Goal: Answer question/provide support: Share knowledge or assist other users

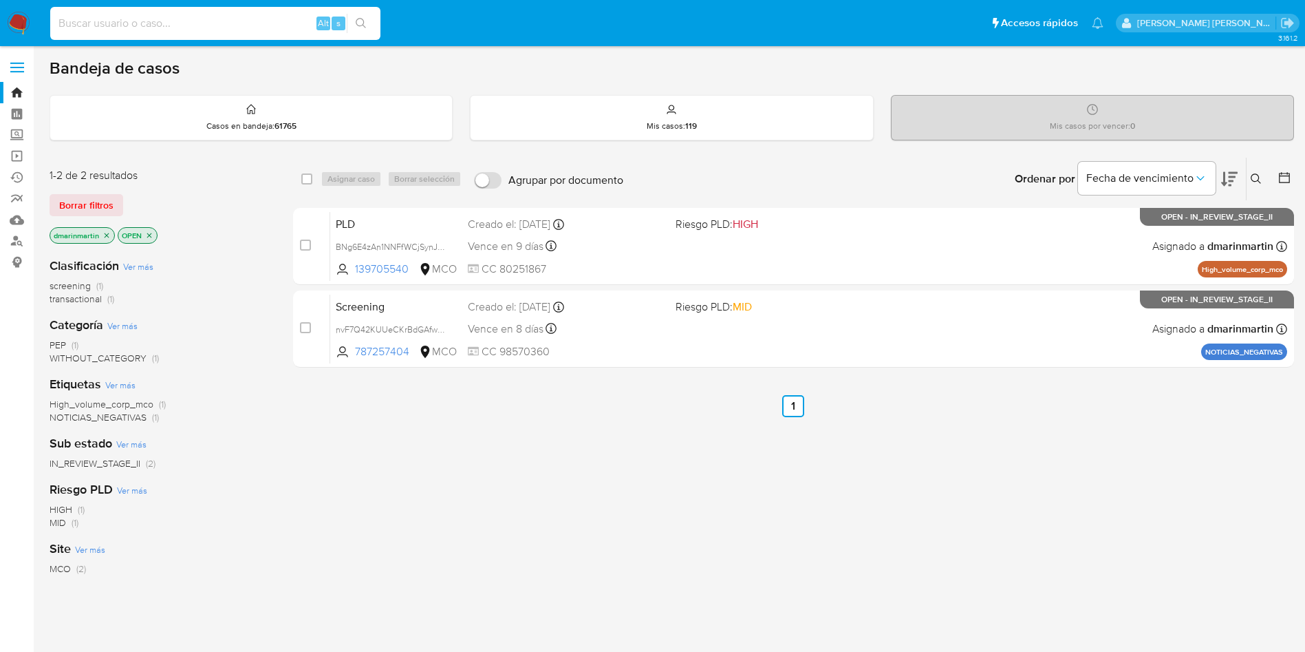
click at [182, 32] on input at bounding box center [215, 23] width 330 height 18
click at [172, 23] on input at bounding box center [215, 23] width 330 height 18
type input "2592634406"
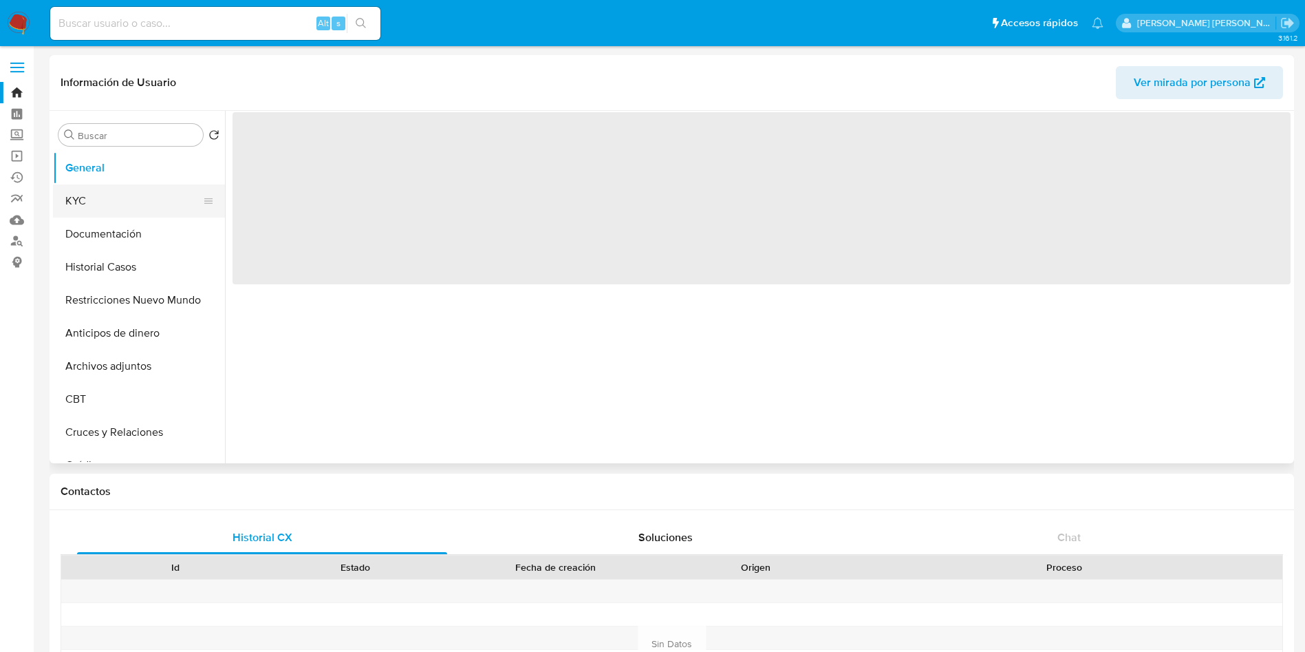
select select "10"
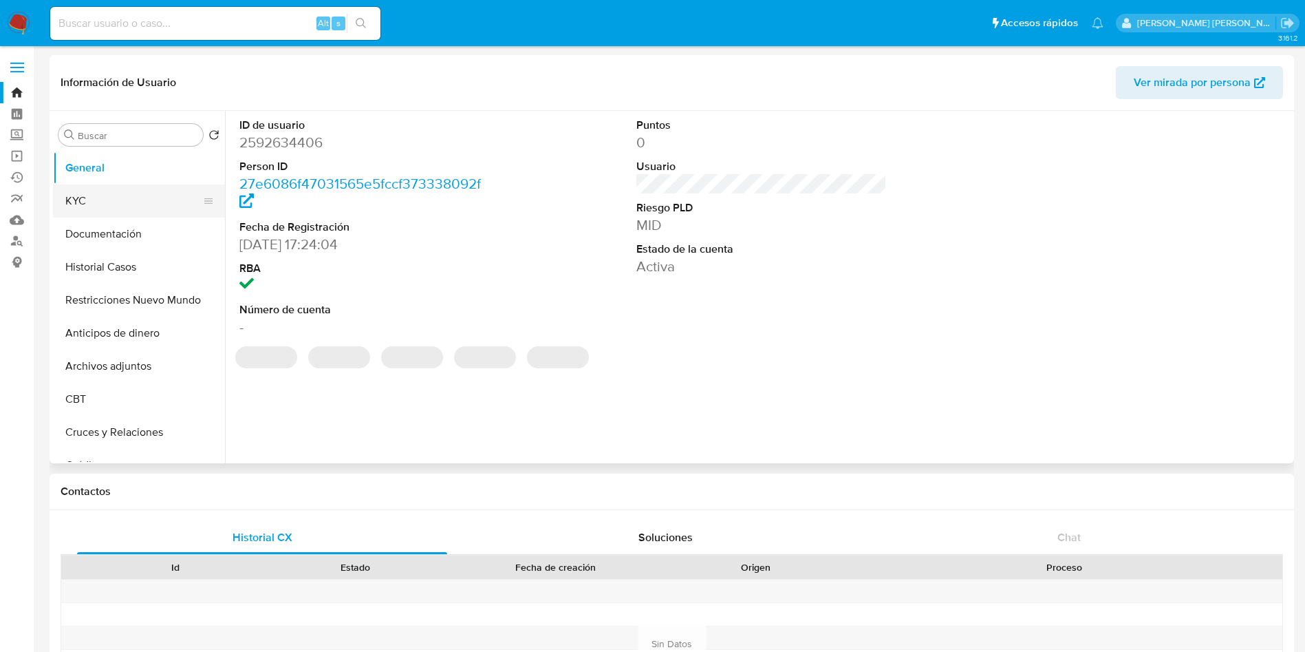
click at [107, 204] on button "KYC" at bounding box center [133, 200] width 161 height 33
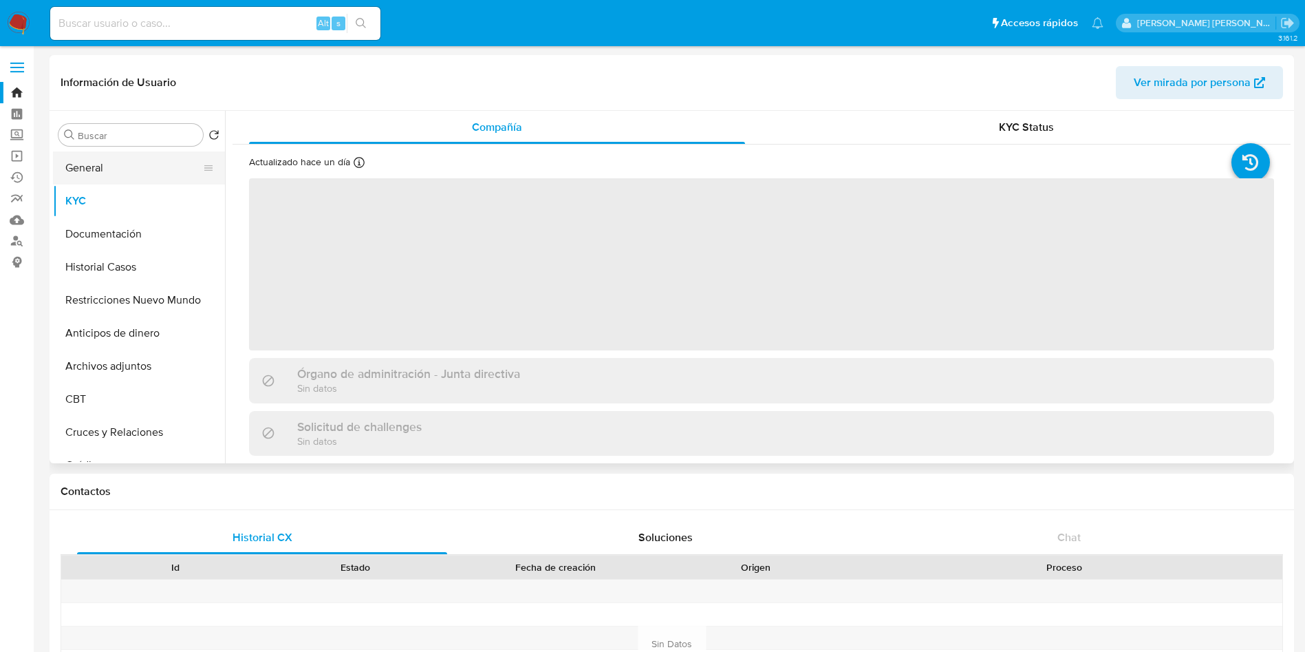
click at [94, 164] on button "General" at bounding box center [133, 167] width 161 height 33
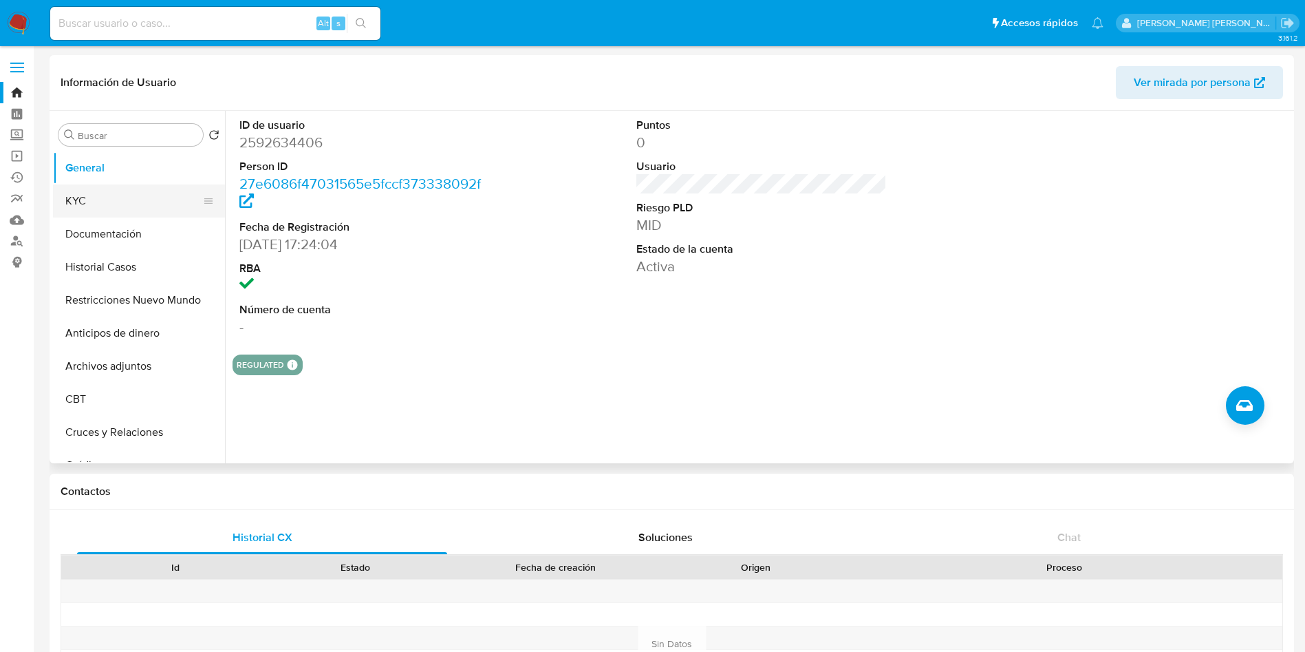
click at [96, 193] on button "KYC" at bounding box center [133, 200] width 161 height 33
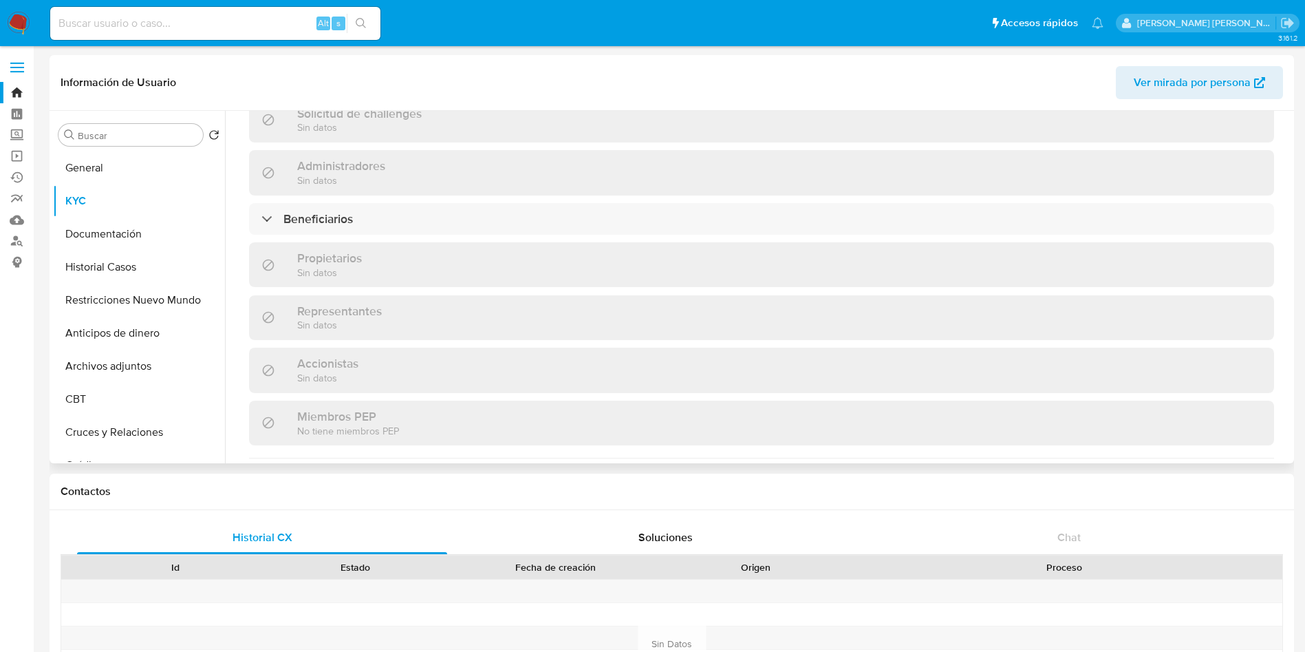
scroll to position [604, 0]
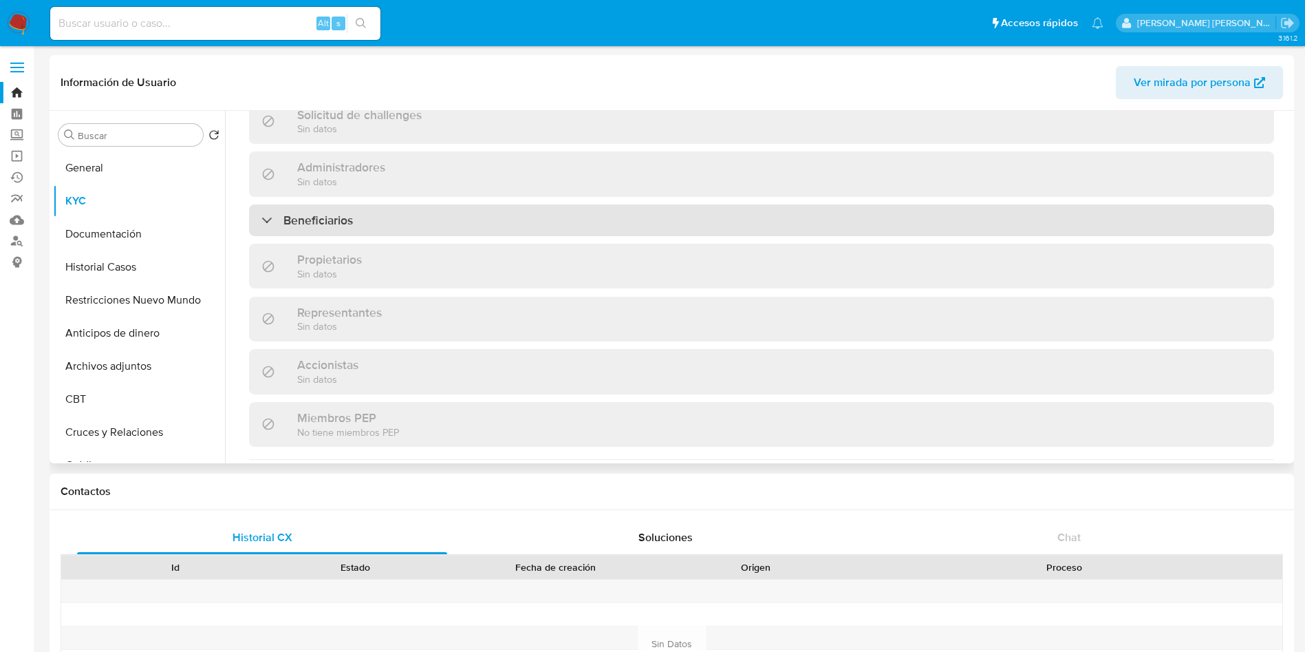
click at [339, 215] on h3 "Beneficiarios" at bounding box center [319, 220] width 70 height 15
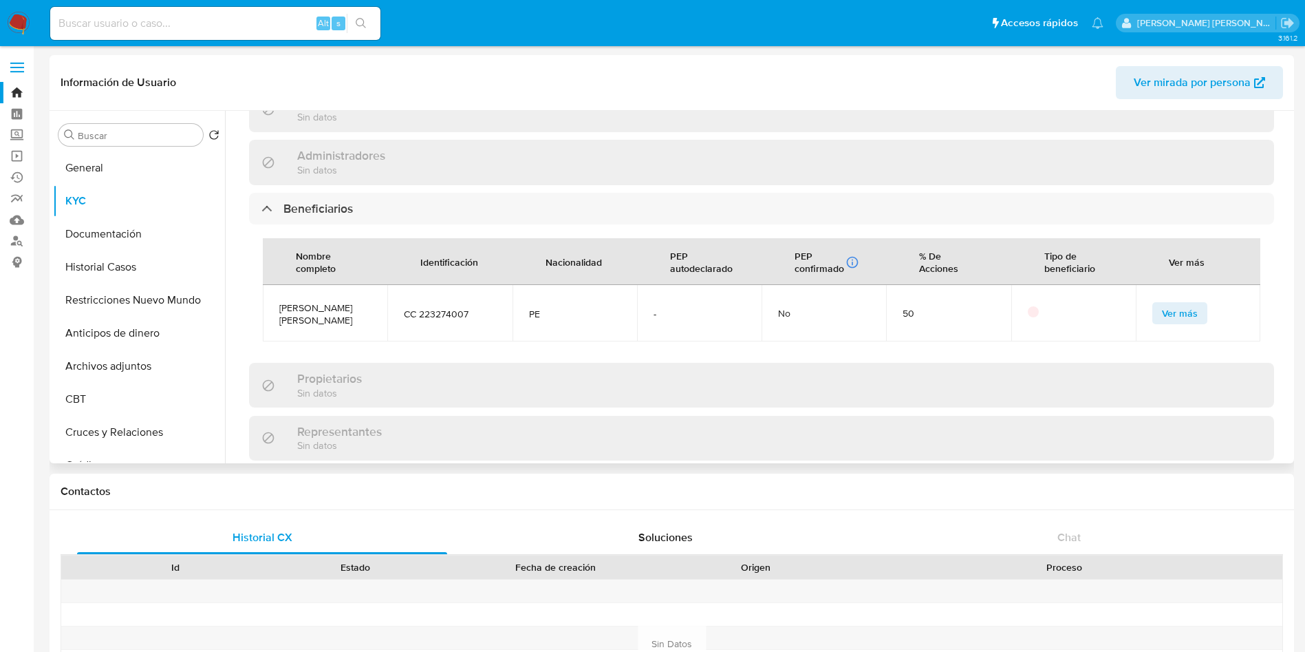
scroll to position [617, 0]
click at [1179, 309] on span "Ver más" at bounding box center [1180, 312] width 36 height 19
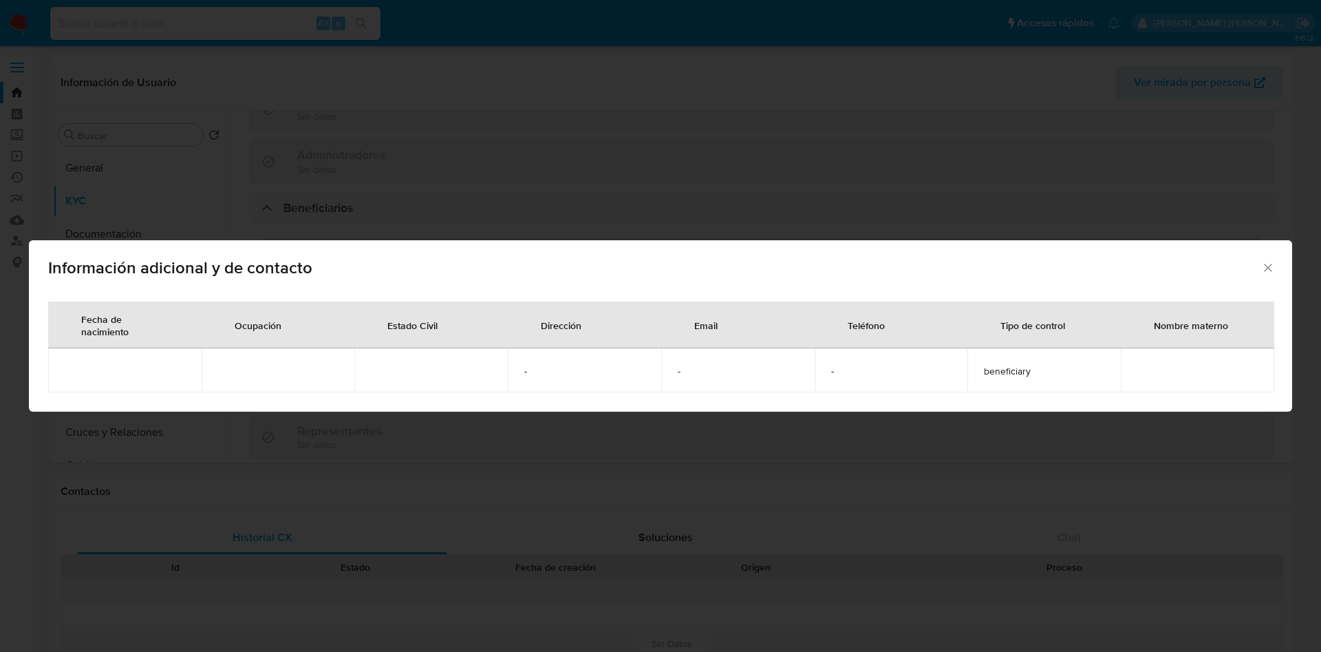
click at [1272, 264] on icon "Cerrar" at bounding box center [1268, 268] width 14 height 14
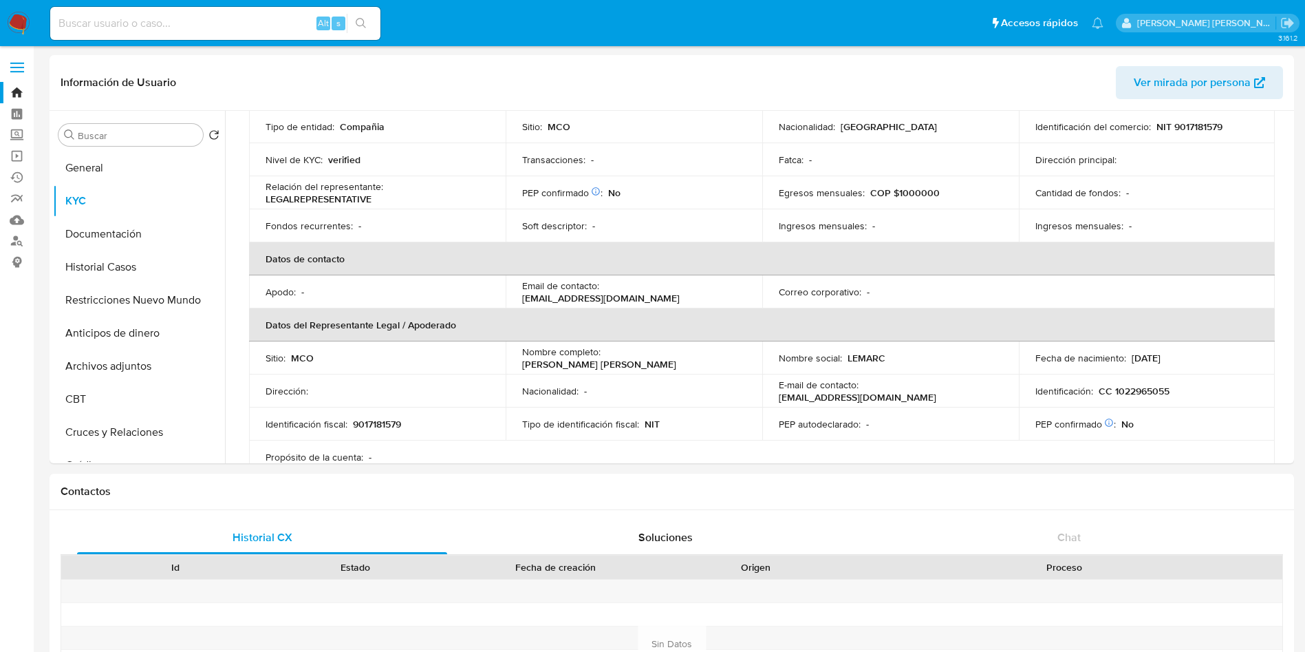
scroll to position [150, 0]
